Goal: Task Accomplishment & Management: Manage account settings

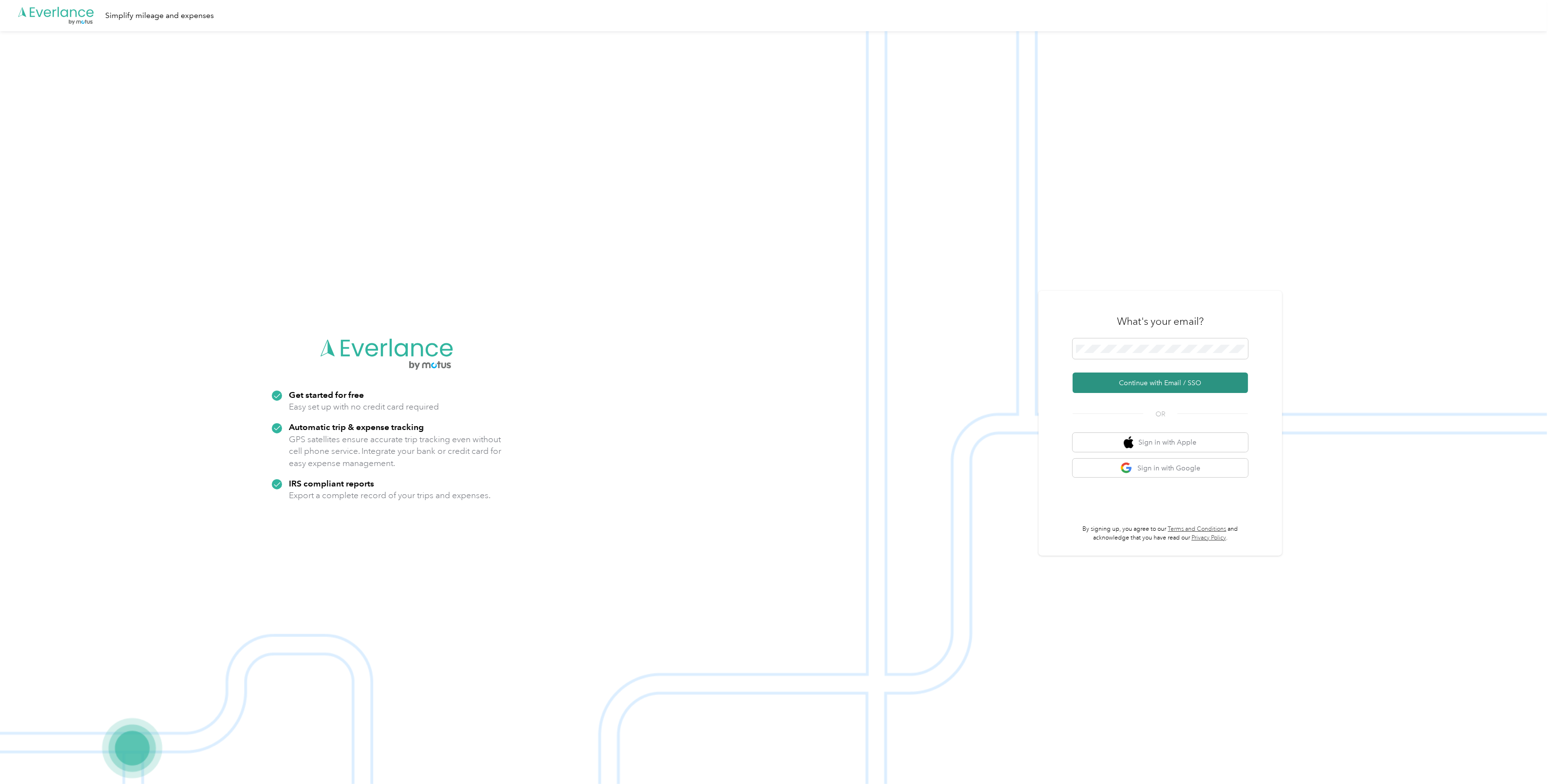
click at [1127, 388] on button "Continue with Email / SSO" at bounding box center [1160, 383] width 175 height 20
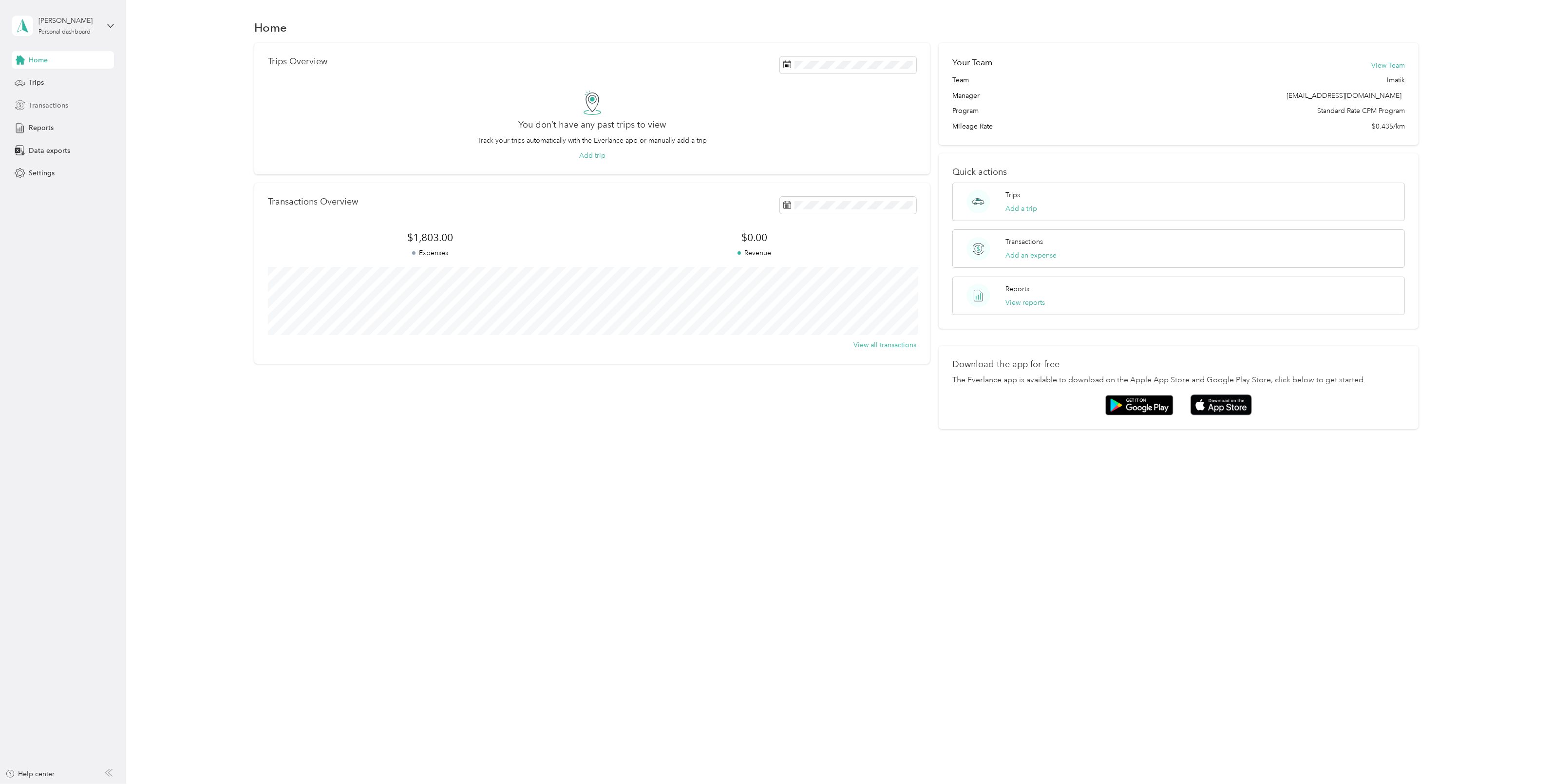
click at [46, 101] on span "Transactions" at bounding box center [48, 105] width 39 height 10
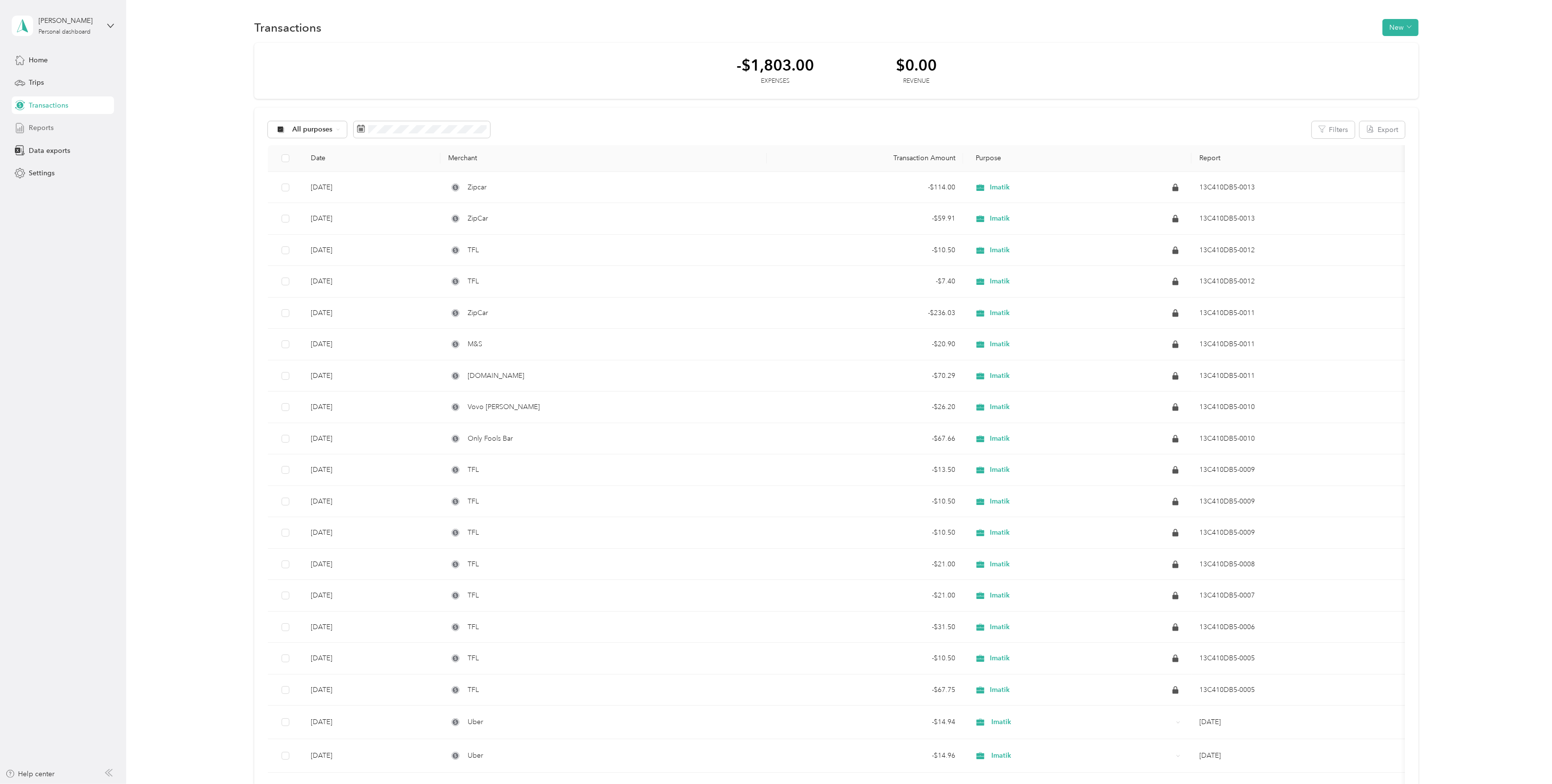
click at [43, 128] on span "Reports" at bounding box center [41, 128] width 25 height 10
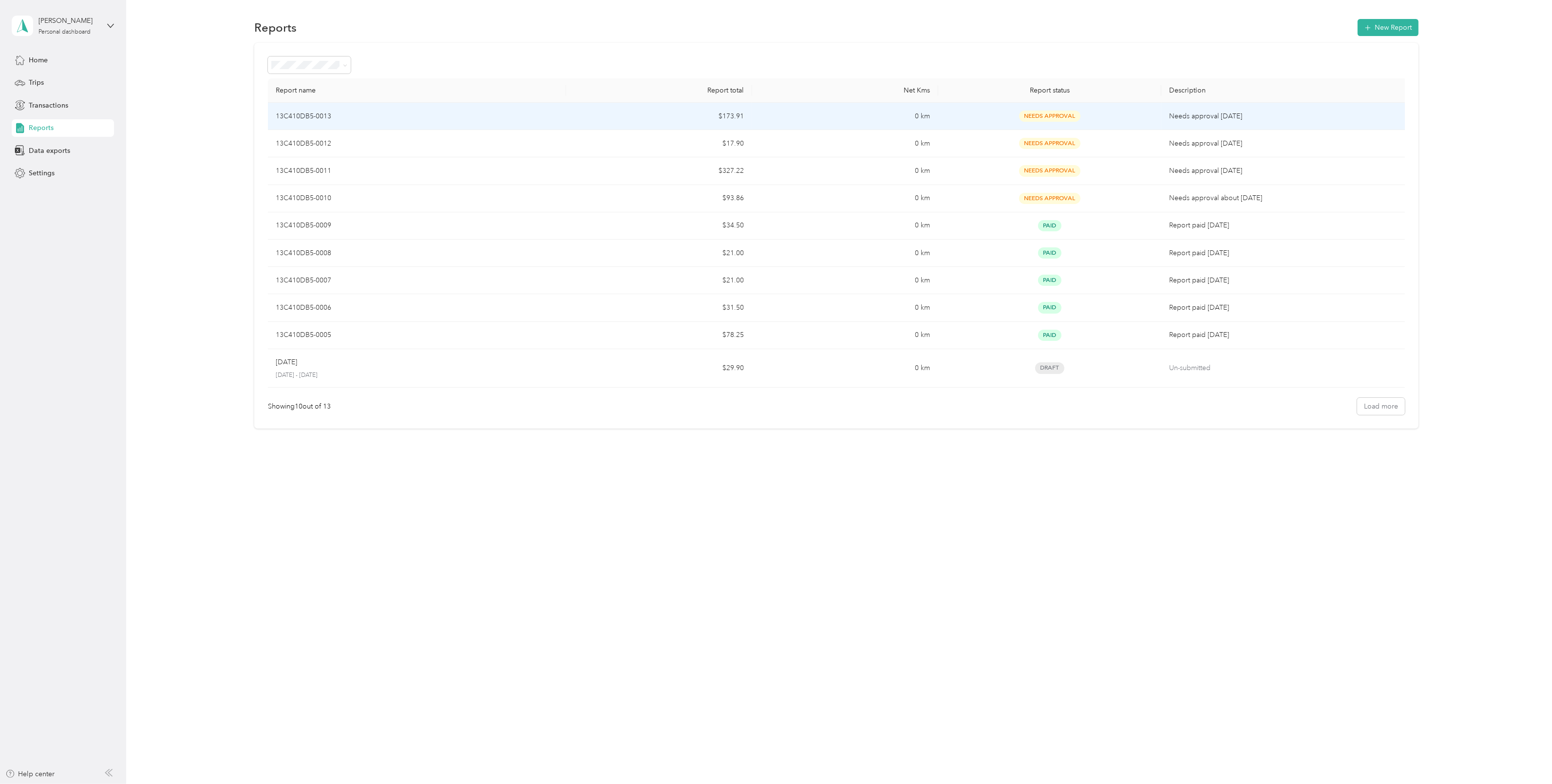
click at [618, 113] on td "$173.91" at bounding box center [659, 116] width 186 height 27
